Goal: Find specific page/section: Find specific page/section

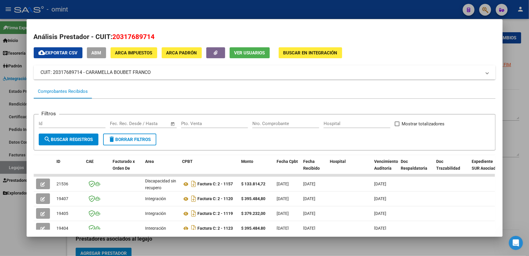
scroll to position [129, 0]
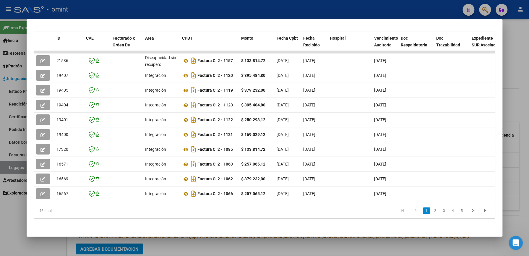
click at [523, 88] on div at bounding box center [264, 128] width 529 height 256
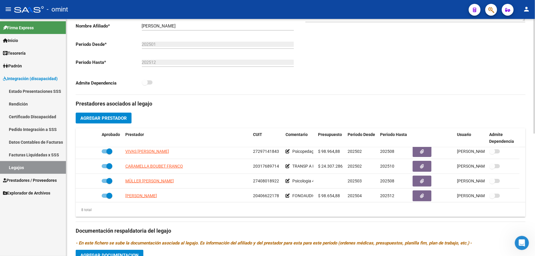
scroll to position [0, 0]
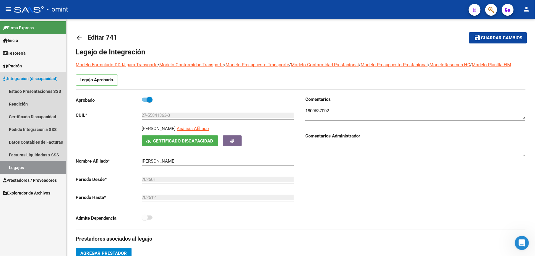
click at [14, 163] on link "Legajos" at bounding box center [33, 167] width 66 height 13
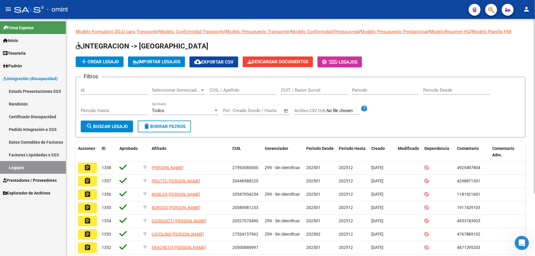
click at [226, 93] on div "CUIL / Apellido" at bounding box center [242, 88] width 67 height 13
click at [226, 91] on input "CUIL / Apellido" at bounding box center [242, 89] width 67 height 5
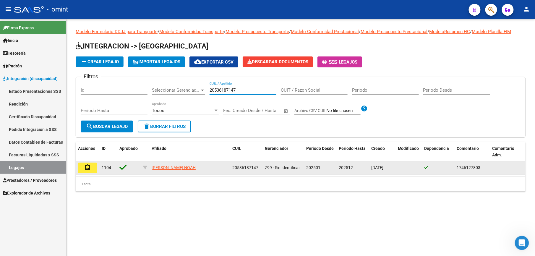
type input "20536187147"
click at [82, 167] on button "assignment" at bounding box center [87, 167] width 19 height 11
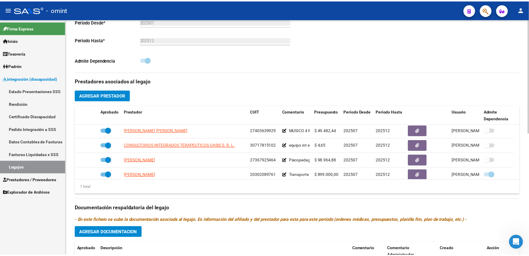
scroll to position [50, 0]
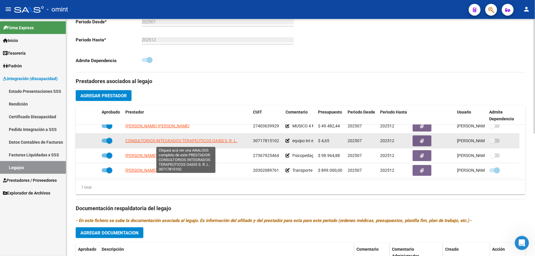
click at [173, 141] on span "CONSULTORIOS INTEGRADOS TERAPEUTICOS OASIS S. R. L." at bounding box center [181, 140] width 112 height 5
type textarea "30717815102"
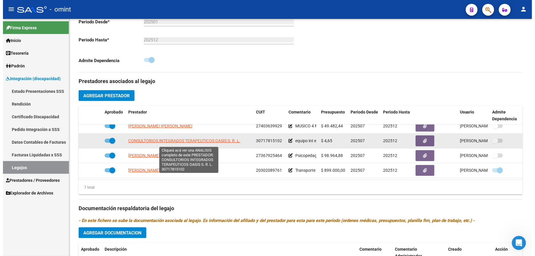
scroll to position [164, 0]
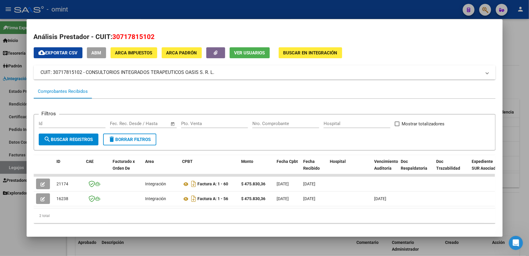
click at [517, 82] on div at bounding box center [264, 128] width 529 height 256
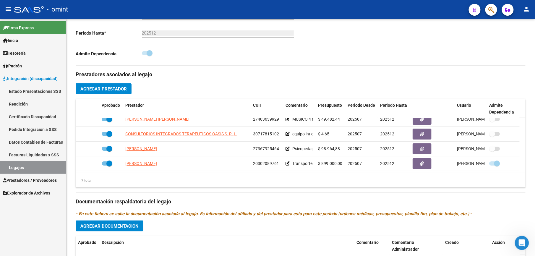
scroll to position [157, 0]
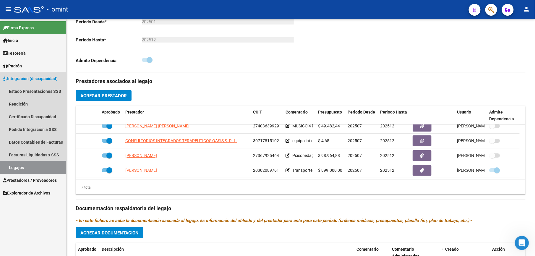
click at [22, 162] on link "Legajos" at bounding box center [33, 167] width 66 height 13
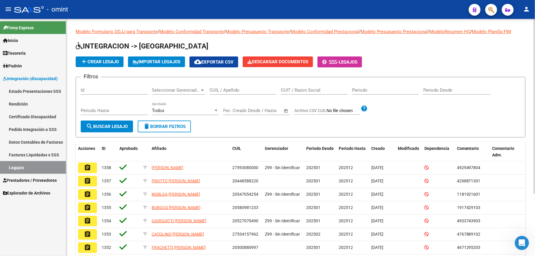
click at [229, 91] on input "CUIL / Apellido" at bounding box center [242, 89] width 67 height 5
paste input "20533570713"
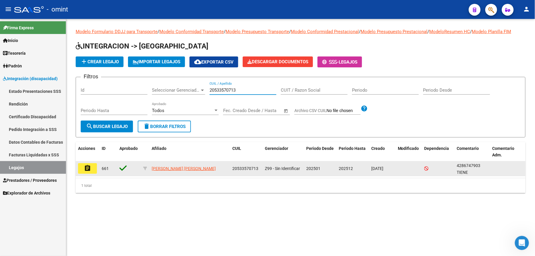
type input "20533570713"
click at [87, 167] on mat-icon "assignment" at bounding box center [87, 168] width 7 height 7
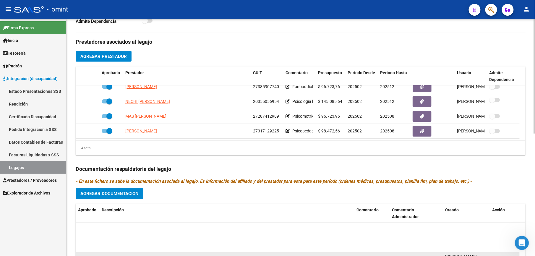
scroll to position [80, 0]
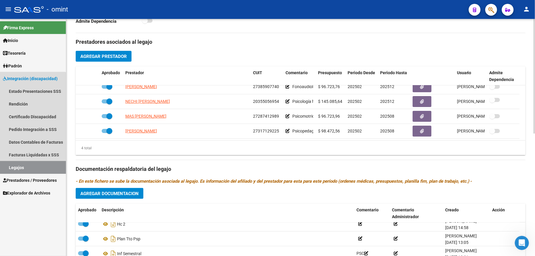
click at [31, 167] on link "Legajos" at bounding box center [33, 167] width 66 height 13
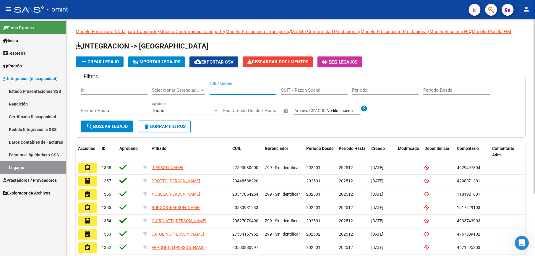
click at [227, 89] on input "CUIL / Apellido" at bounding box center [242, 89] width 67 height 5
type input "20494061008"
click at [111, 124] on span "search Buscar Legajo" at bounding box center [107, 126] width 42 height 5
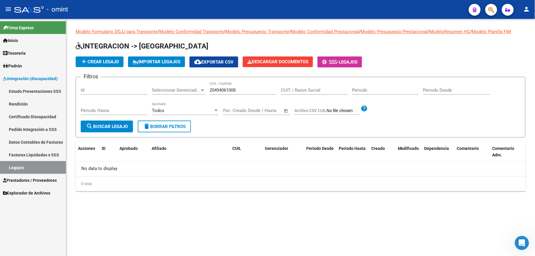
click at [18, 167] on link "Legajos" at bounding box center [33, 167] width 66 height 13
